Goal: Check status

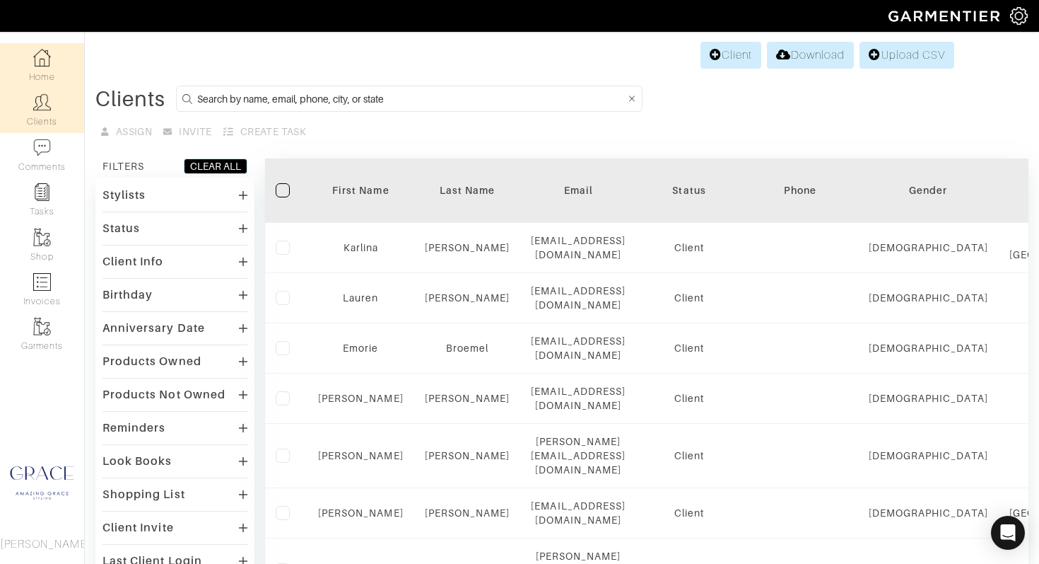
click at [45, 63] on img at bounding box center [42, 58] width 18 height 18
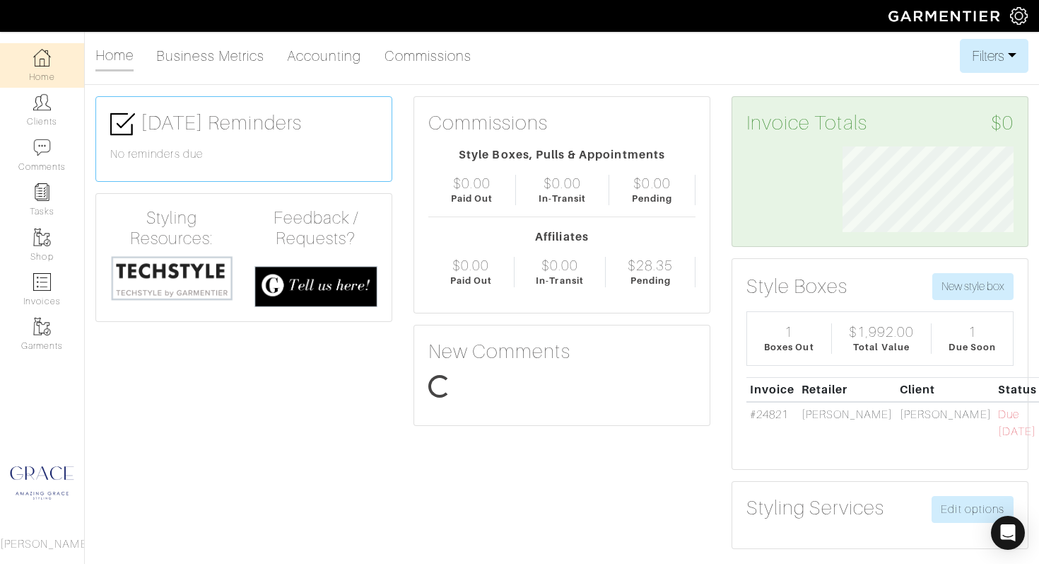
scroll to position [86, 192]
click at [998, 415] on span "Due [DATE]" at bounding box center [1017, 423] width 38 height 30
click at [995, 392] on th "Status" at bounding box center [1018, 389] width 46 height 25
click at [819, 403] on td "[PERSON_NAME]" at bounding box center [847, 423] width 98 height 42
click at [112, 62] on link "Home" at bounding box center [114, 56] width 38 height 30
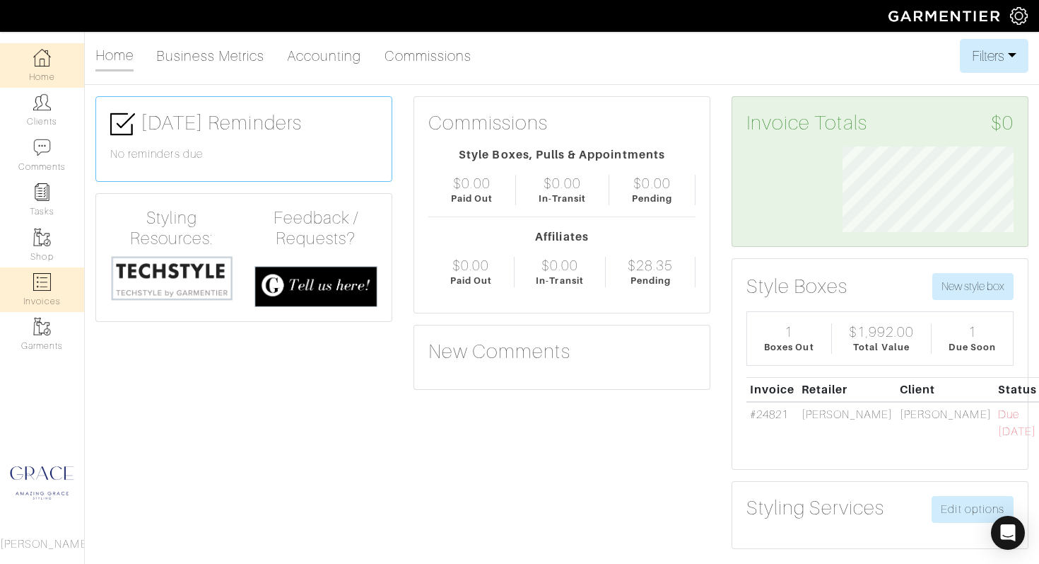
click at [45, 286] on img at bounding box center [42, 282] width 18 height 18
select select
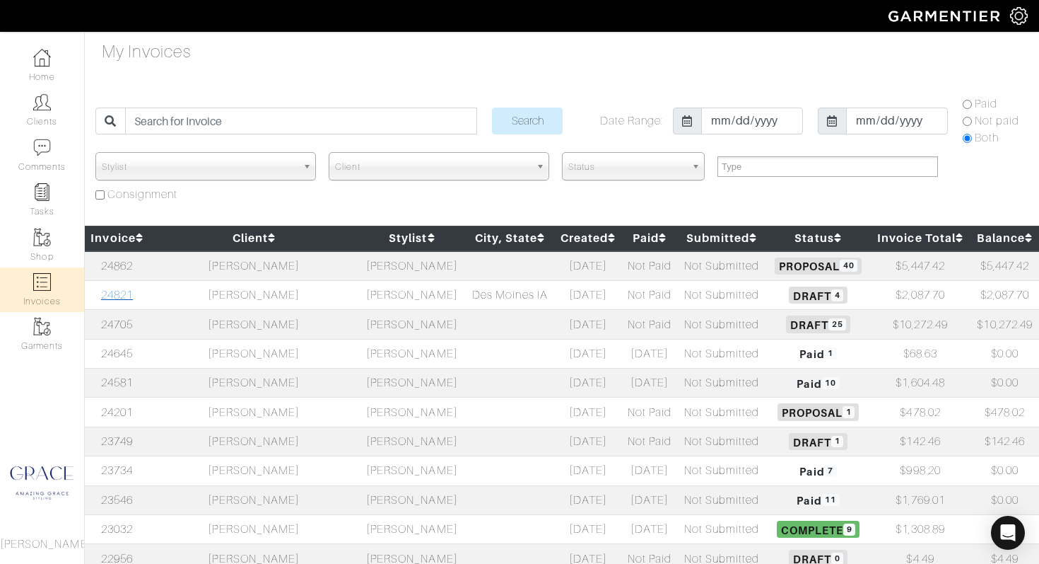
click at [121, 297] on link "24821" at bounding box center [117, 294] width 32 height 13
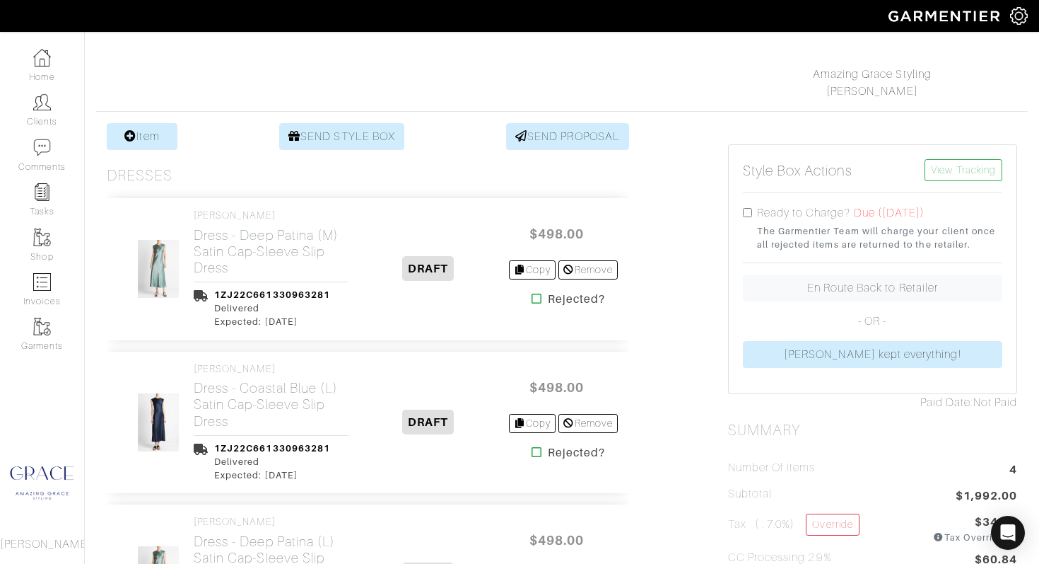
scroll to position [226, 0]
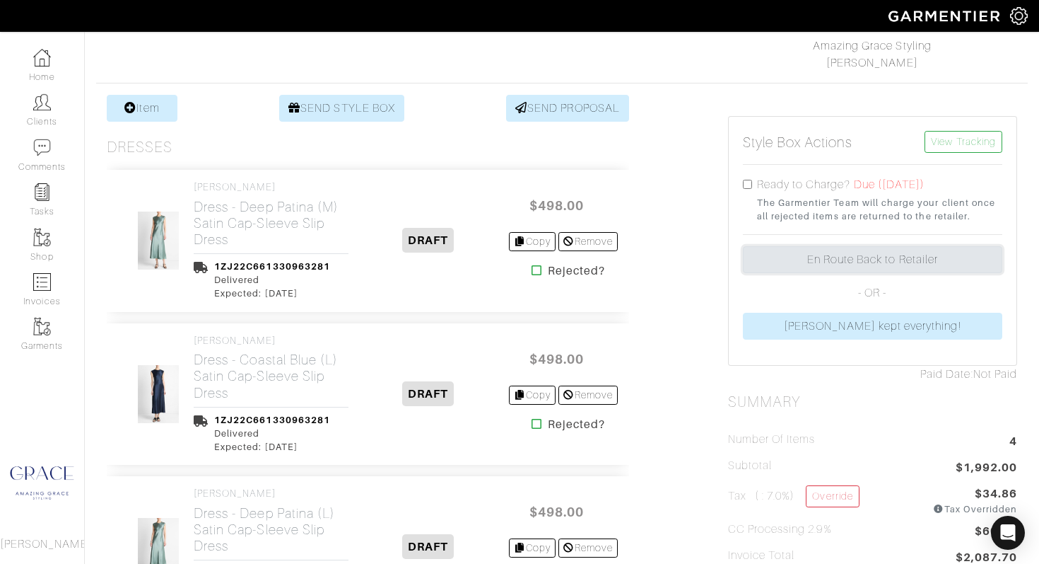
click at [817, 270] on link "En Route Back to Retailer" at bounding box center [872, 259] width 259 height 27
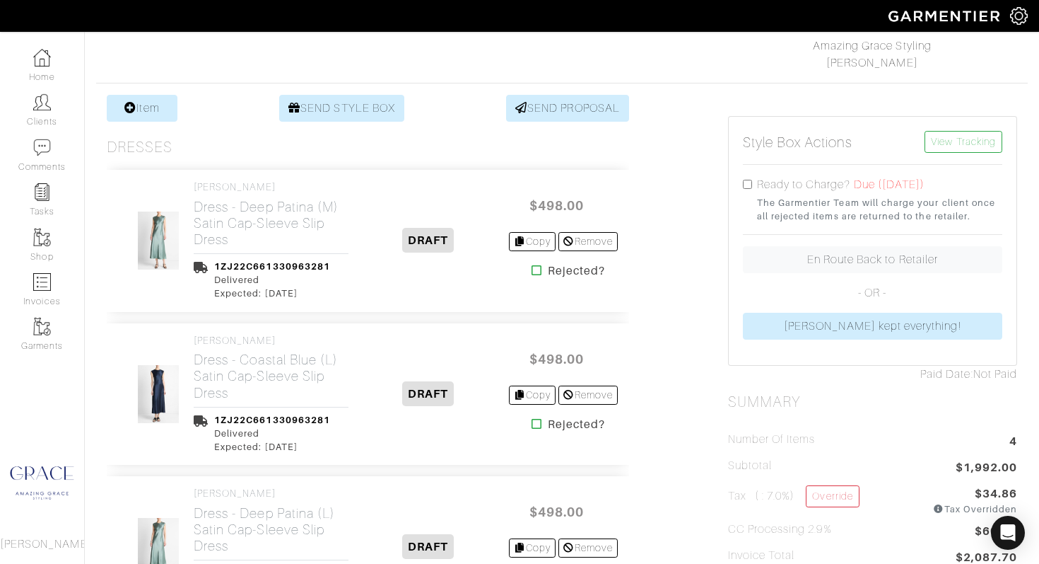
scroll to position [255, 0]
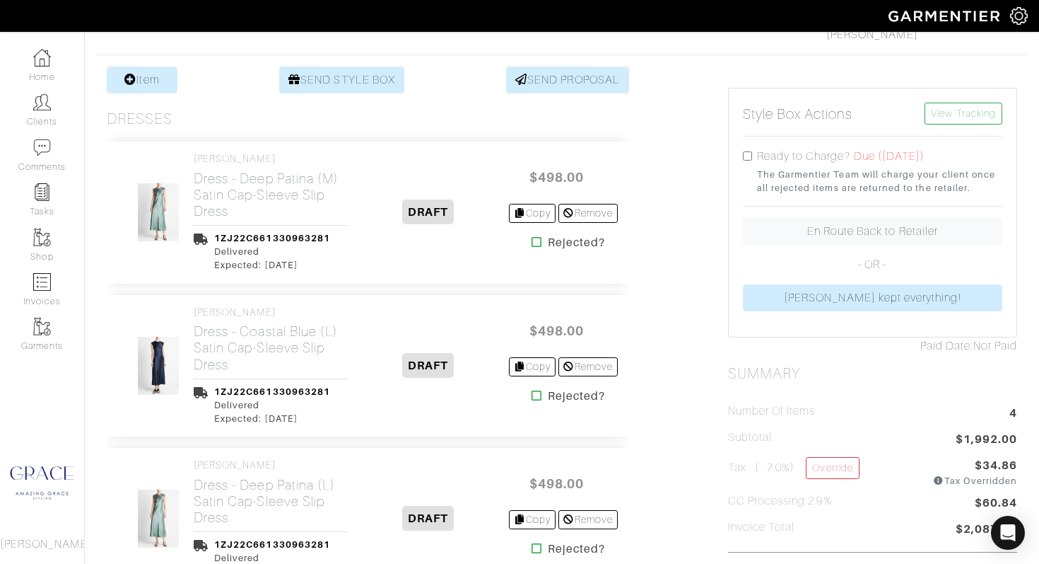
click at [532, 247] on icon at bounding box center [537, 241] width 11 height 11
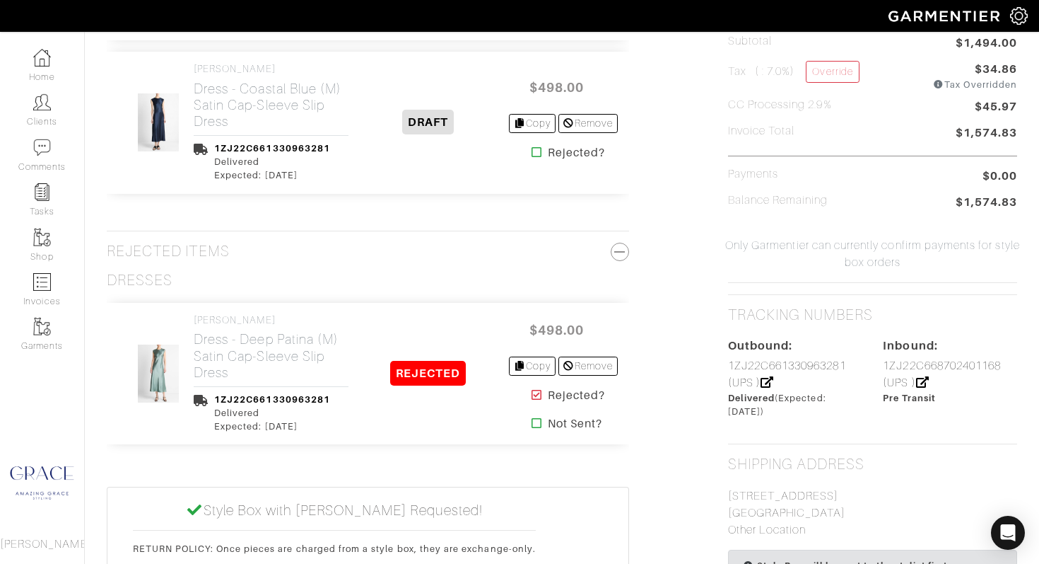
scroll to position [679, 0]
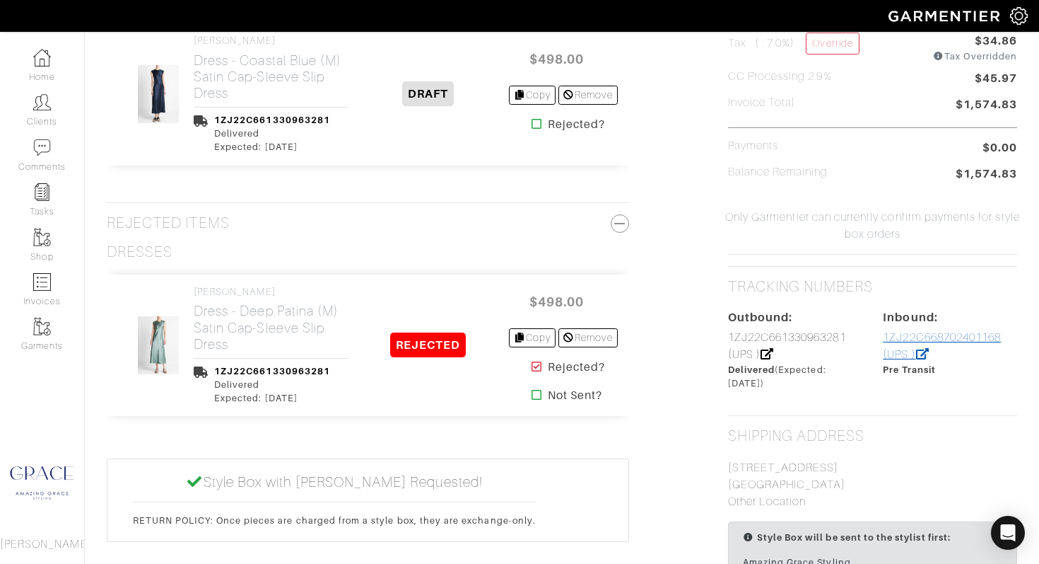
click at [909, 342] on link "1ZJ22C668702401168 (UPS )" at bounding box center [942, 346] width 118 height 30
